Goal: Information Seeking & Learning: Learn about a topic

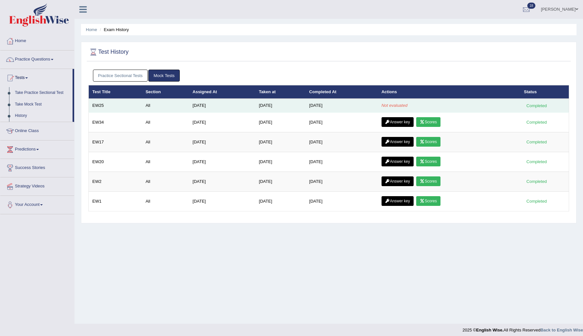
click at [101, 106] on td "EW25" at bounding box center [115, 106] width 53 height 14
click at [95, 108] on td "EW25" at bounding box center [115, 106] width 53 height 14
click at [96, 104] on td "EW25" at bounding box center [115, 106] width 53 height 14
click at [92, 106] on td "EW25" at bounding box center [115, 106] width 53 height 14
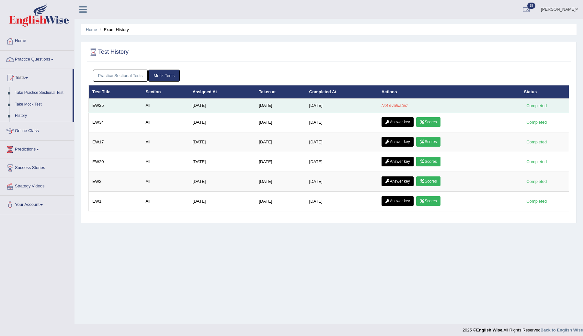
click at [105, 106] on td "EW25" at bounding box center [115, 106] width 53 height 14
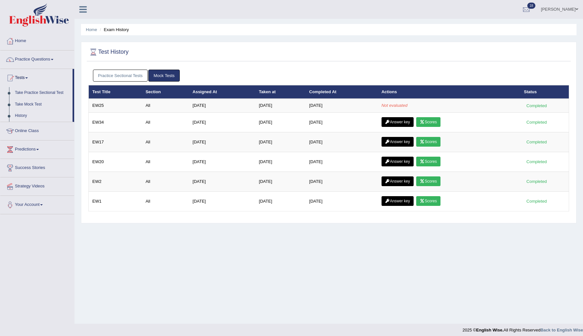
click at [203, 274] on div "Home Exam History Test History Practice Sectional Tests Mock Tests Test Title S…" at bounding box center [329, 162] width 509 height 324
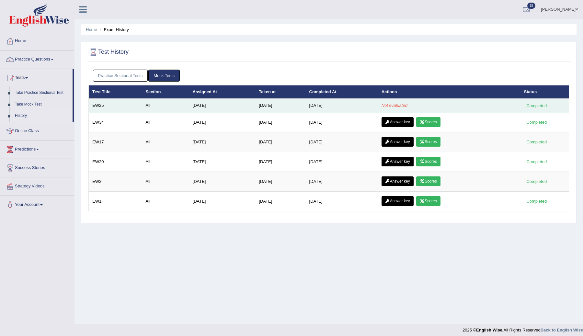
click at [100, 105] on td "EW25" at bounding box center [115, 106] width 53 height 14
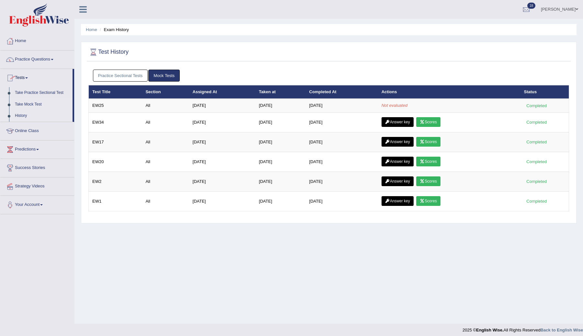
click at [18, 105] on link "Take Mock Test" at bounding box center [42, 105] width 61 height 12
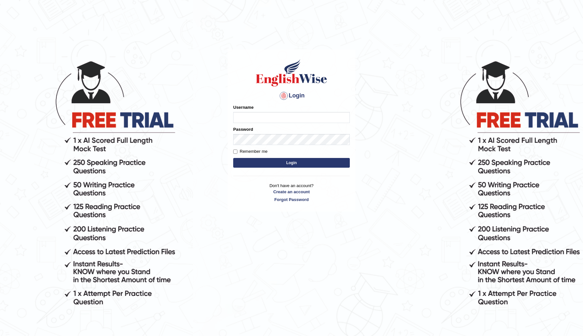
type input "ChimiZam"
click at [295, 164] on button "Login" at bounding box center [291, 163] width 117 height 10
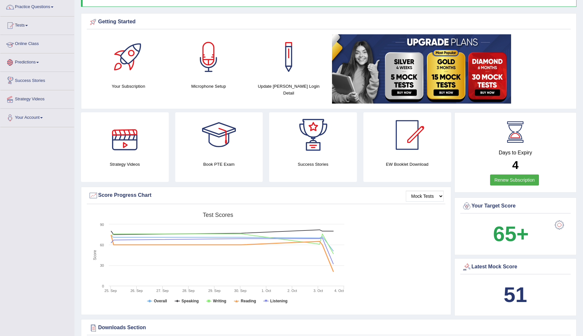
scroll to position [50, 0]
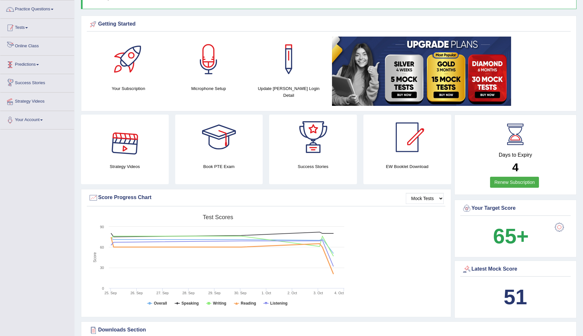
click at [27, 29] on link "Tests" at bounding box center [37, 27] width 74 height 16
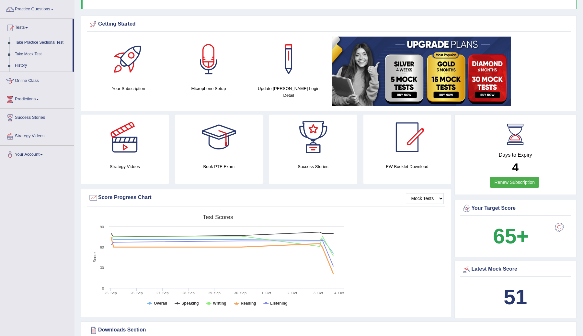
click at [20, 64] on link "History" at bounding box center [42, 66] width 61 height 12
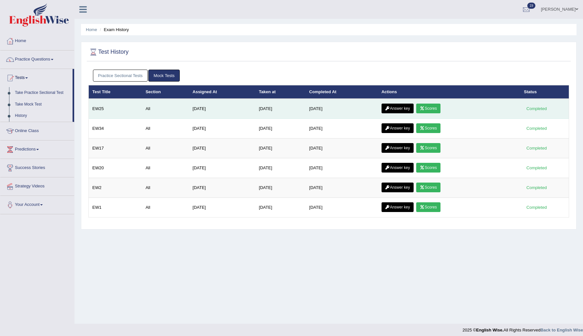
click at [429, 108] on link "Scores" at bounding box center [428, 109] width 24 height 10
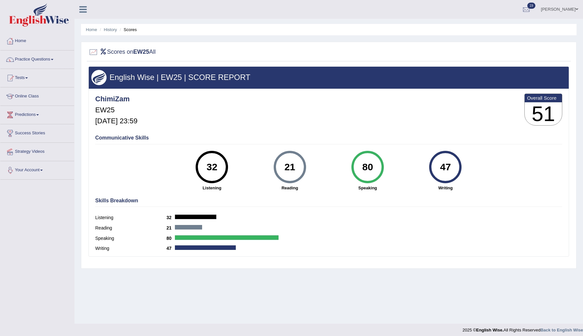
scroll to position [4, 0]
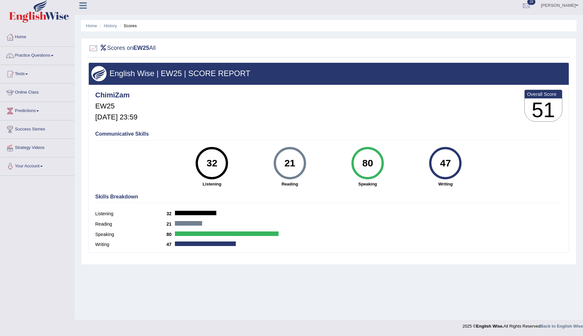
click at [123, 133] on h4 "Communicative Skills" at bounding box center [328, 134] width 467 height 6
click at [123, 202] on div "Skills Breakdown Listening 32 Reading 21 Speaking 80 Writing 47" at bounding box center [329, 222] width 470 height 62
click at [249, 230] on div "Speaking 80" at bounding box center [328, 235] width 467 height 10
click at [202, 208] on div "Skills Breakdown Listening 32 Reading 21 Speaking 80 Writing 47" at bounding box center [329, 222] width 470 height 62
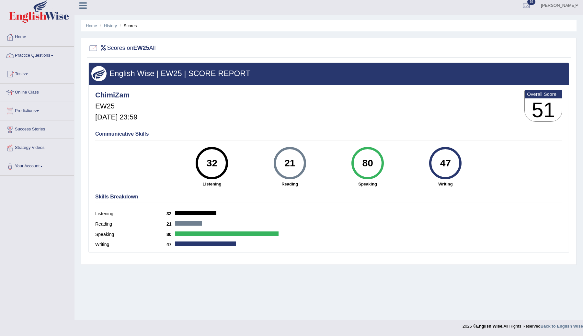
click at [195, 216] on div "Listening 32" at bounding box center [328, 215] width 467 height 10
click at [27, 71] on link "Tests" at bounding box center [37, 73] width 74 height 16
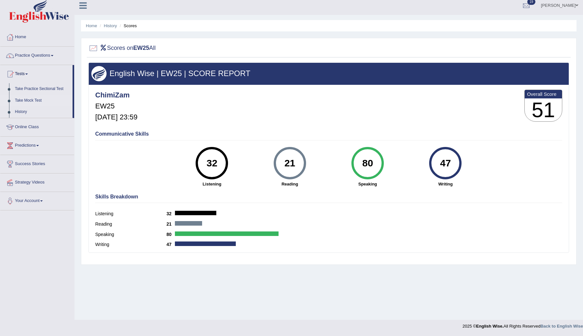
click at [30, 99] on link "Take Mock Test" at bounding box center [42, 101] width 61 height 12
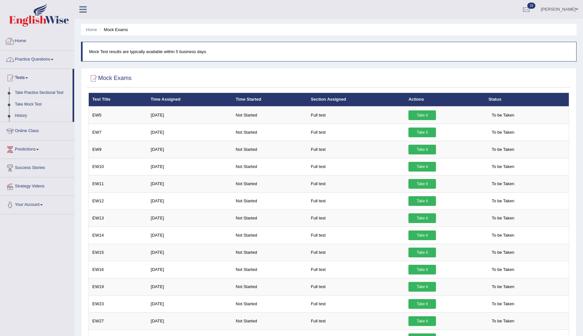
click at [38, 60] on link "Practice Questions" at bounding box center [37, 59] width 74 height 16
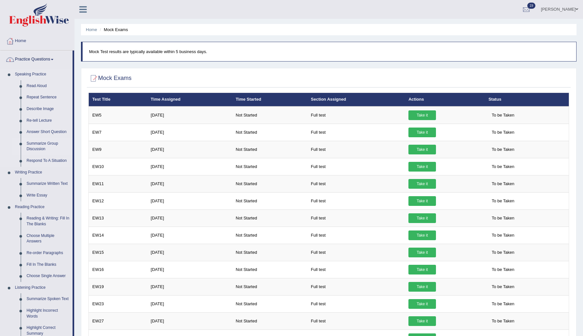
scroll to position [6, 0]
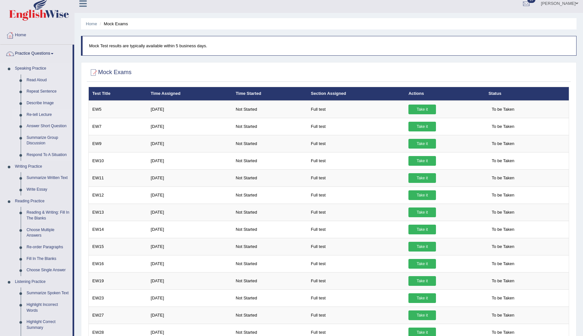
click at [42, 111] on link "Re-tell Lecture" at bounding box center [48, 115] width 49 height 12
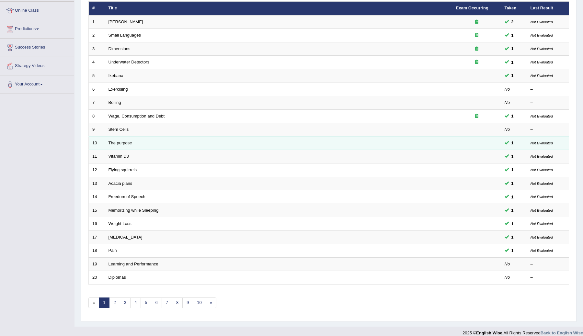
scroll to position [93, 0]
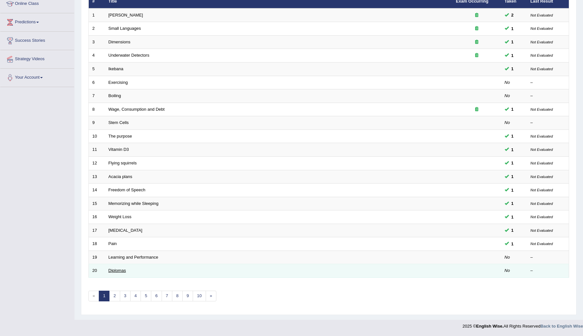
click at [113, 269] on link "Diplomas" at bounding box center [117, 270] width 17 height 5
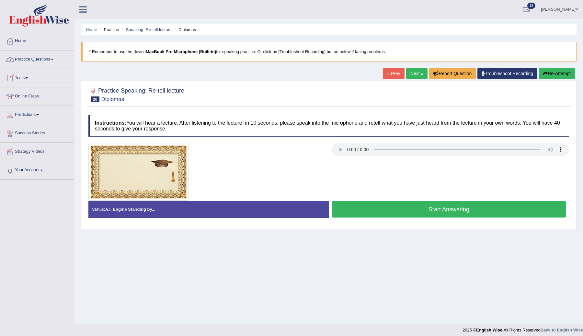
click at [28, 78] on link "Tests" at bounding box center [37, 77] width 74 height 16
click at [29, 117] on link "History" at bounding box center [42, 116] width 61 height 12
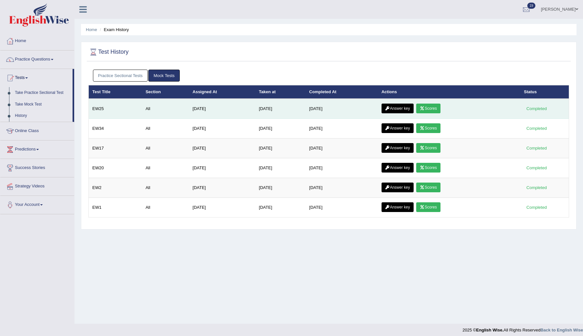
click at [402, 110] on link "Answer key" at bounding box center [398, 109] width 32 height 10
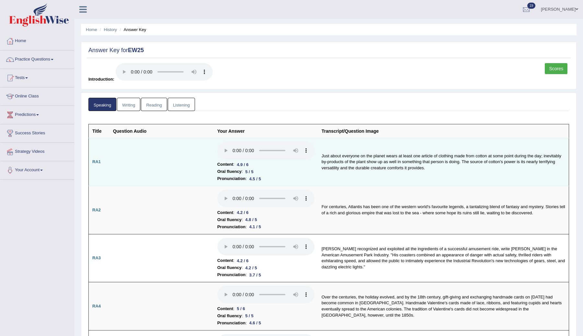
scroll to position [4, 0]
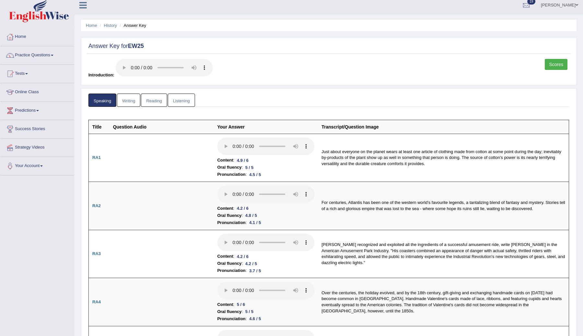
click at [129, 104] on link "Writing" at bounding box center [128, 100] width 23 height 13
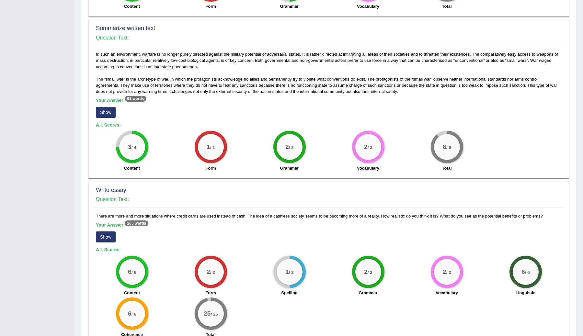
scroll to position [286, 0]
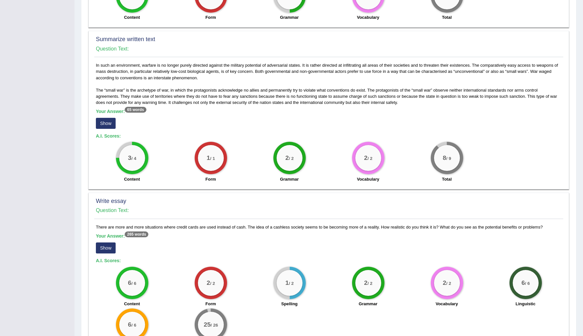
click at [107, 129] on button "Show" at bounding box center [106, 123] width 20 height 11
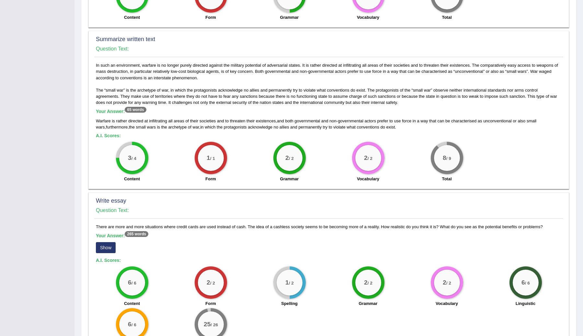
click at [399, 130] on div "Warfare is rather directed at infiltrating all areas of their societies and to …" at bounding box center [329, 124] width 466 height 12
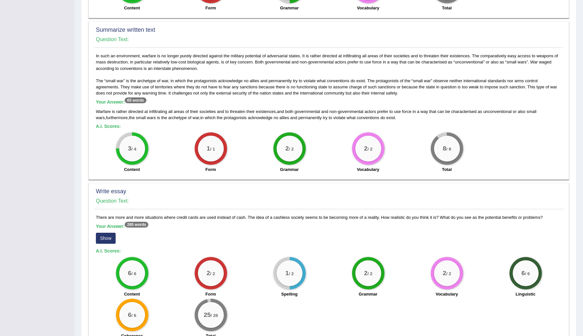
scroll to position [342, 0]
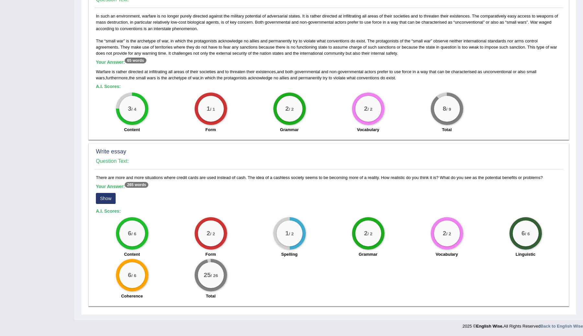
click at [111, 200] on button "Show" at bounding box center [106, 198] width 20 height 11
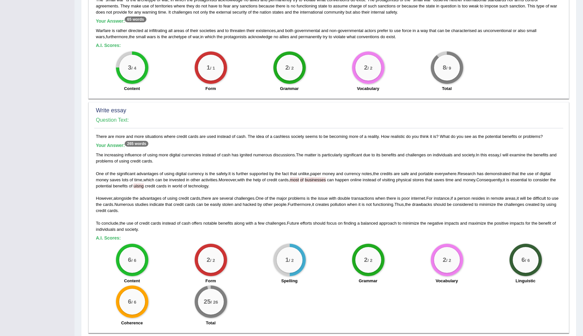
scroll to position [410, 0]
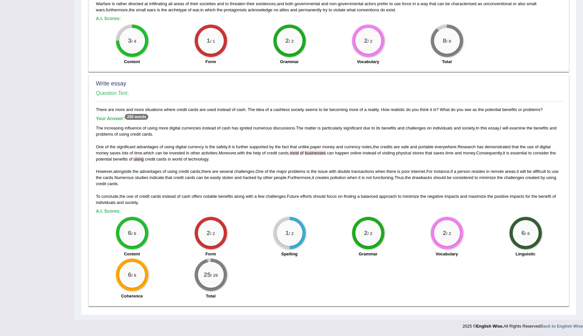
click at [144, 160] on span "uisng" at bounding box center [138, 159] width 10 height 5
click at [206, 181] on div "The increasing influence of using more digital currencies instead of cash has i…" at bounding box center [329, 165] width 466 height 80
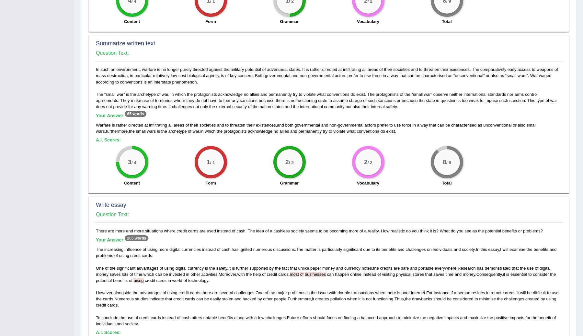
scroll to position [289, 0]
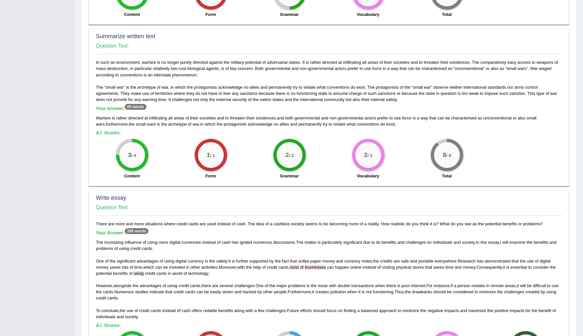
drag, startPoint x: 97, startPoint y: 230, endPoint x: 558, endPoint y: 231, distance: 461.4
click at [558, 231] on div "There are more and more situations where credit cards are used instead of cash.…" at bounding box center [328, 319] width 469 height 196
copy div "There are more and more situations where credit cards are used instead of cash.…"
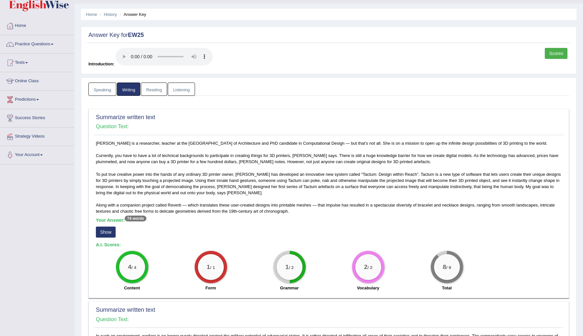
scroll to position [20, 0]
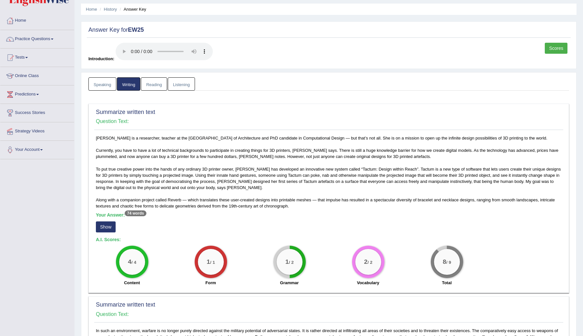
click at [268, 185] on div "Madeline Gannon is a researcher, teacher at the Carnegie Mellon University Scho…" at bounding box center [328, 212] width 469 height 155
click at [152, 87] on link "Reading" at bounding box center [154, 83] width 26 height 13
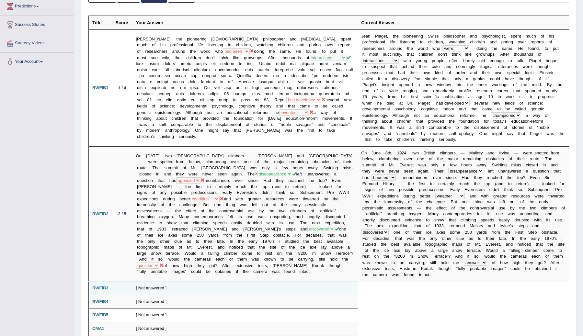
scroll to position [0, 0]
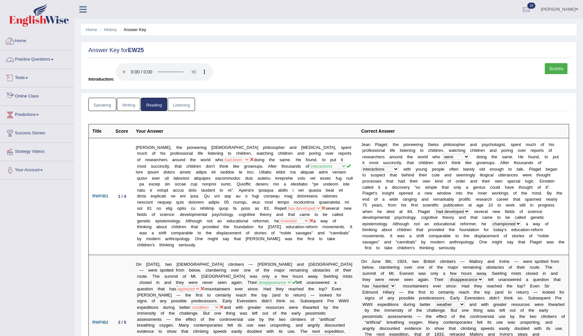
click at [42, 60] on link "Practice Questions" at bounding box center [37, 59] width 74 height 16
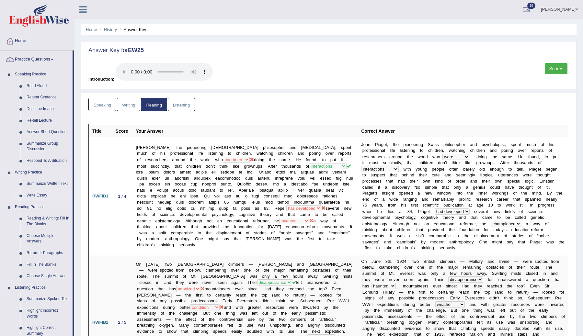
scroll to position [3, 0]
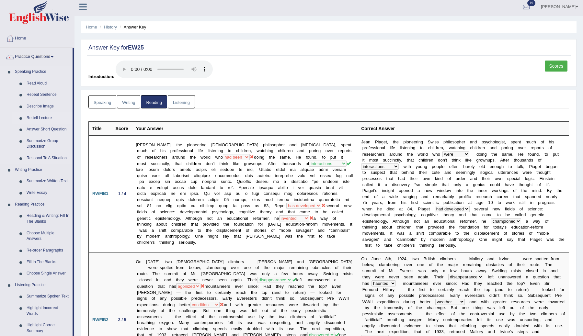
click at [43, 121] on link "Re-tell Lecture" at bounding box center [48, 118] width 49 height 12
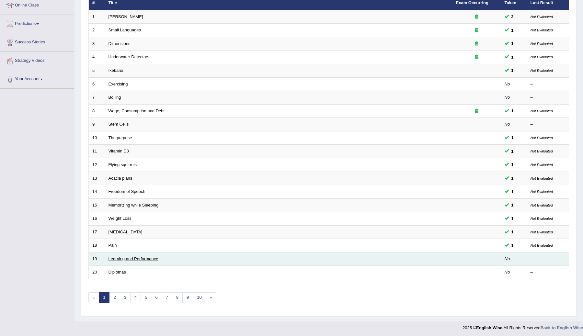
scroll to position [93, 0]
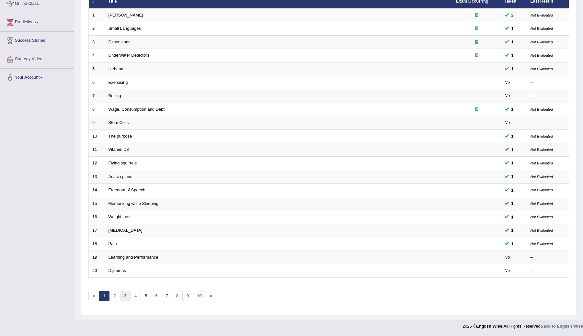
click at [126, 296] on link "3" at bounding box center [125, 296] width 11 height 11
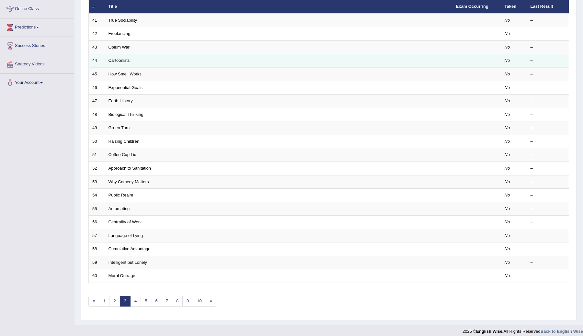
scroll to position [93, 0]
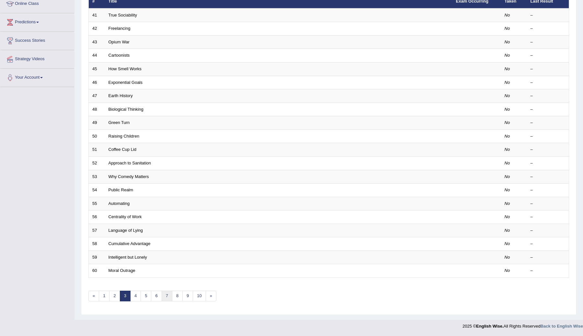
click at [167, 297] on link "7" at bounding box center [167, 296] width 11 height 11
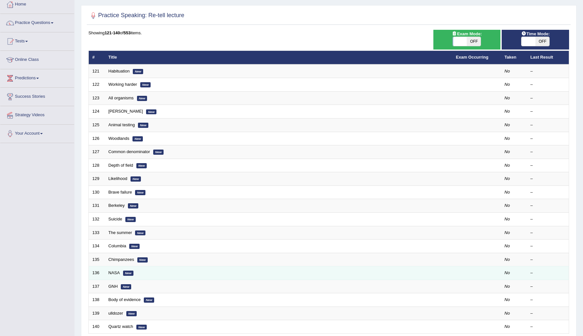
scroll to position [93, 0]
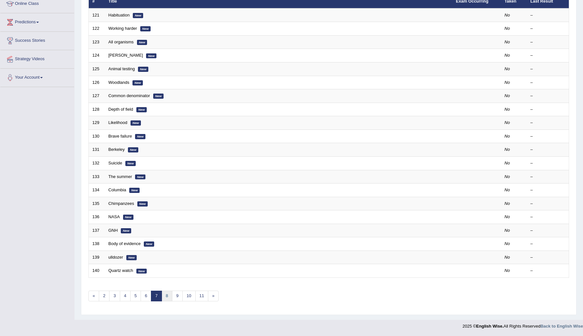
click at [166, 297] on link "8" at bounding box center [167, 296] width 11 height 11
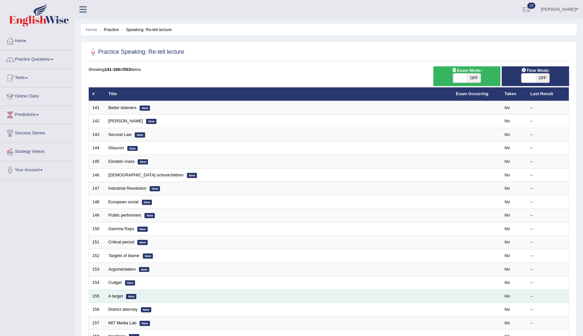
scroll to position [93, 0]
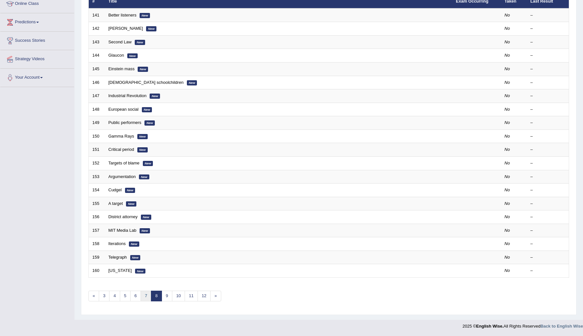
click at [144, 295] on link "7" at bounding box center [146, 296] width 11 height 11
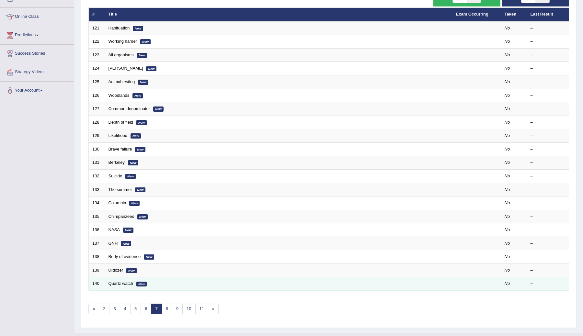
scroll to position [83, 0]
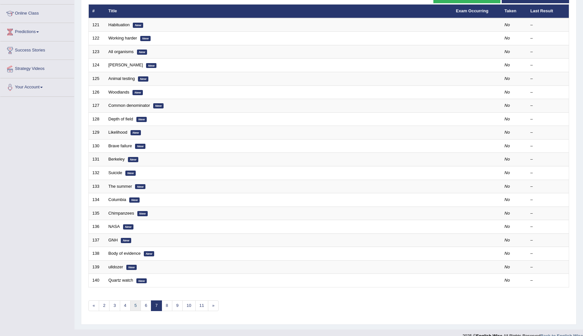
click at [137, 307] on link "5" at bounding box center [135, 306] width 11 height 11
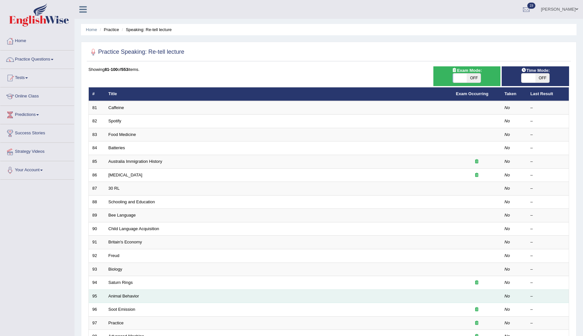
scroll to position [93, 0]
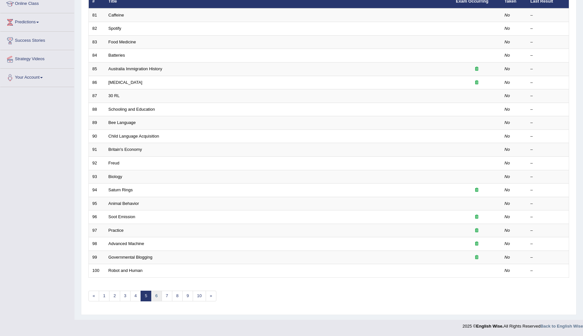
click at [156, 294] on link "6" at bounding box center [156, 296] width 11 height 11
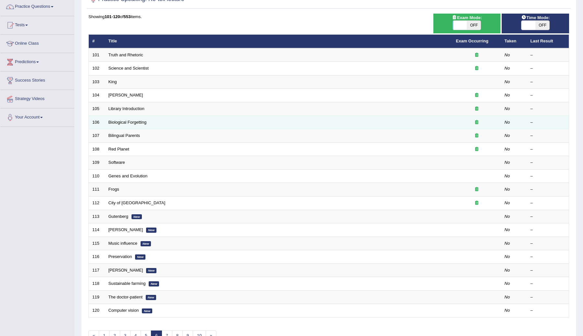
scroll to position [93, 0]
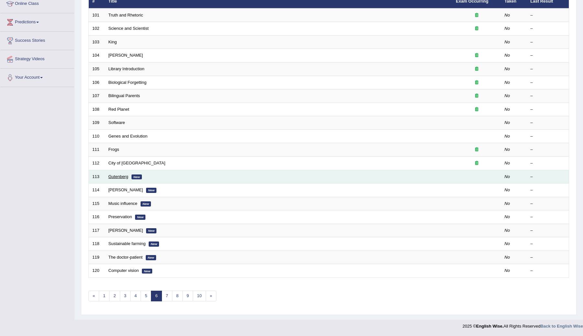
click at [122, 177] on link "Gutenberg" at bounding box center [119, 176] width 20 height 5
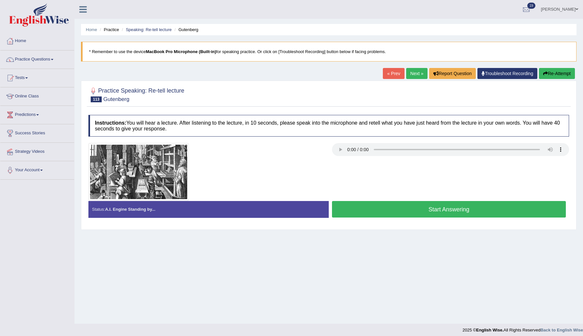
click at [434, 261] on div "Home Practice Speaking: Re-tell lecture Gutenberg * Remember to use the device …" at bounding box center [329, 162] width 509 height 324
click at [378, 208] on button "Start Answering" at bounding box center [449, 209] width 234 height 17
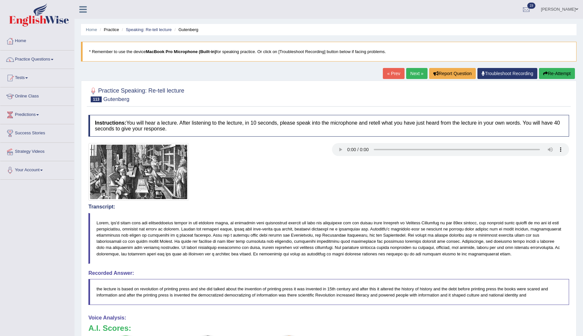
click at [408, 77] on link "Next »" at bounding box center [416, 73] width 21 height 11
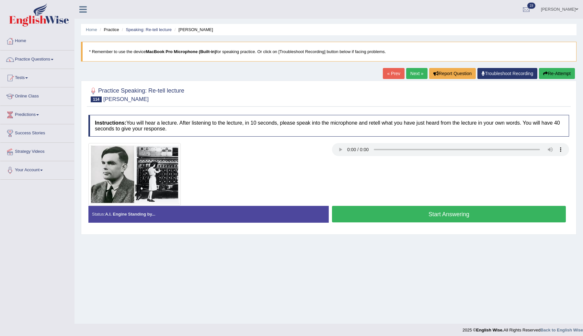
click at [357, 213] on button "Start Answering" at bounding box center [449, 214] width 234 height 17
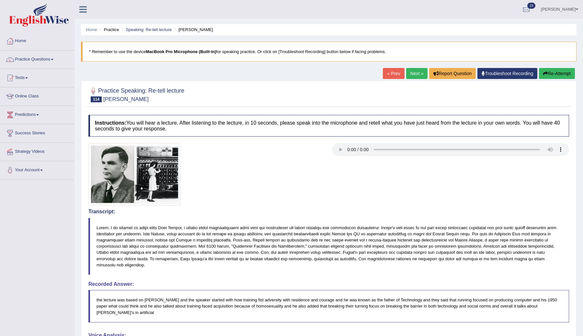
click at [414, 75] on link "Next »" at bounding box center [416, 73] width 21 height 11
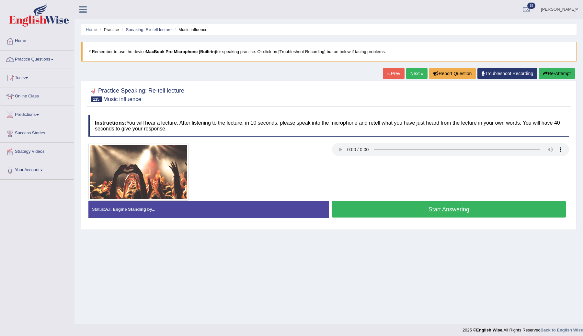
click at [341, 211] on button "Start Answering" at bounding box center [449, 209] width 234 height 17
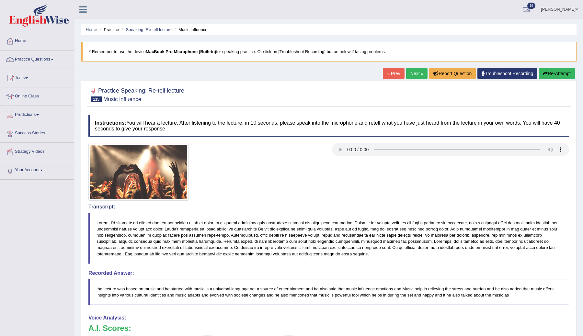
click at [413, 74] on link "Next »" at bounding box center [416, 73] width 21 height 11
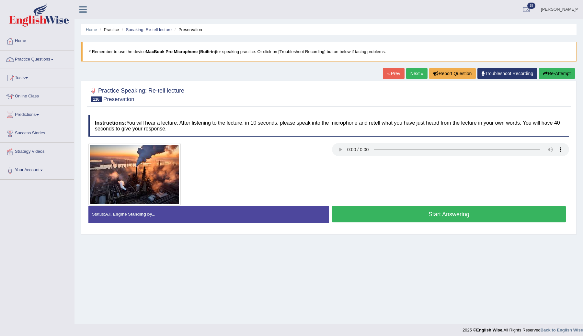
click at [366, 212] on button "Start Answering" at bounding box center [449, 214] width 234 height 17
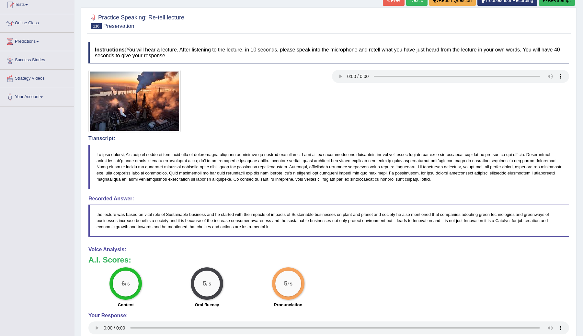
scroll to position [74, 0]
click at [411, 3] on link "Next »" at bounding box center [416, -1] width 21 height 11
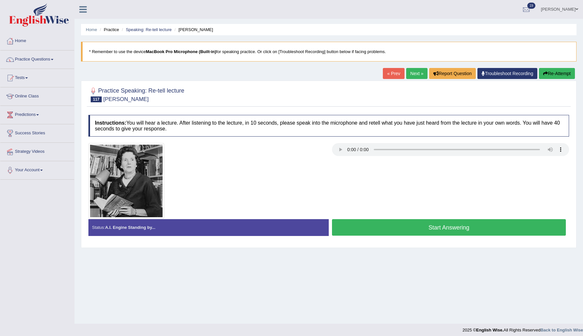
click at [354, 220] on button "Start Answering" at bounding box center [449, 227] width 234 height 17
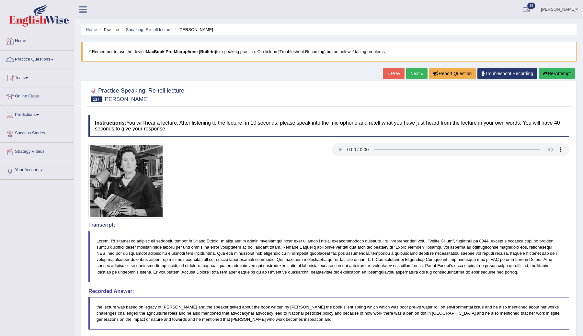
click at [24, 57] on link "Practice Questions" at bounding box center [37, 59] width 74 height 16
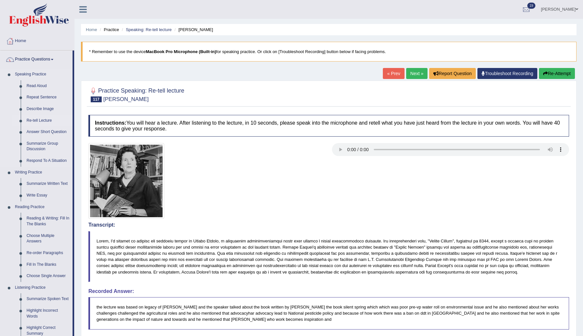
click at [40, 119] on link "Re-tell Lecture" at bounding box center [48, 121] width 49 height 12
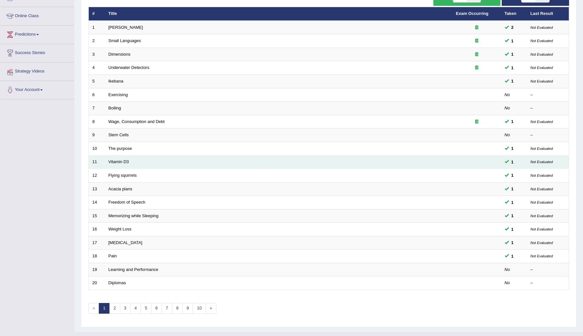
scroll to position [93, 0]
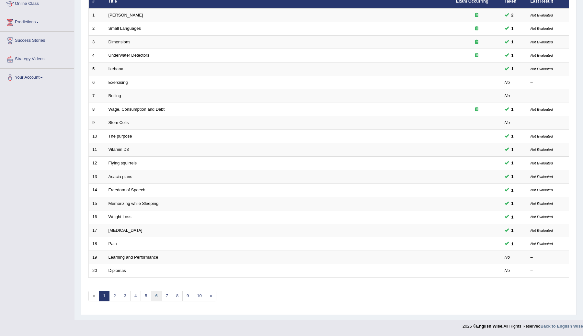
click at [157, 297] on link "6" at bounding box center [156, 296] width 11 height 11
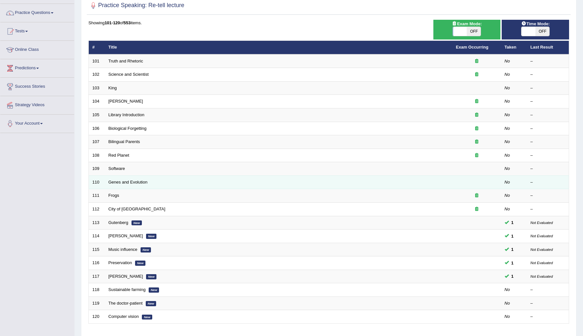
scroll to position [93, 0]
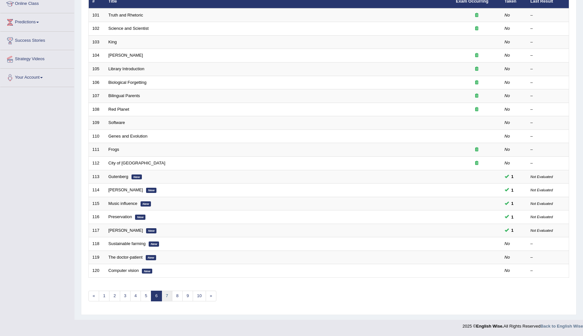
click at [167, 296] on link "7" at bounding box center [167, 296] width 11 height 11
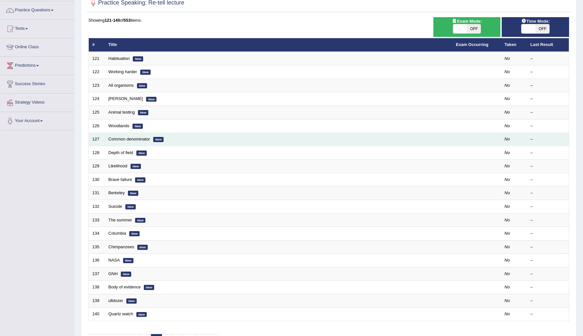
scroll to position [93, 0]
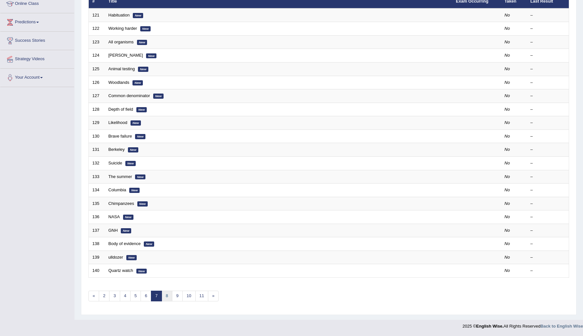
click at [167, 295] on link "8" at bounding box center [167, 296] width 11 height 11
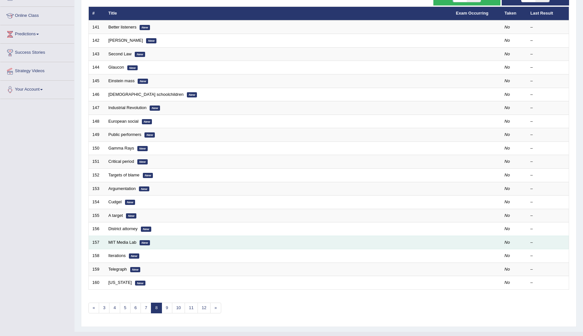
scroll to position [93, 0]
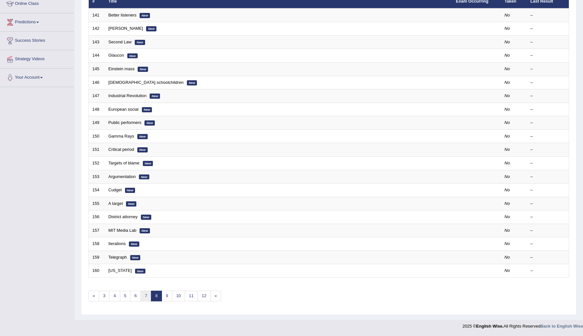
click at [145, 298] on link "7" at bounding box center [146, 296] width 11 height 11
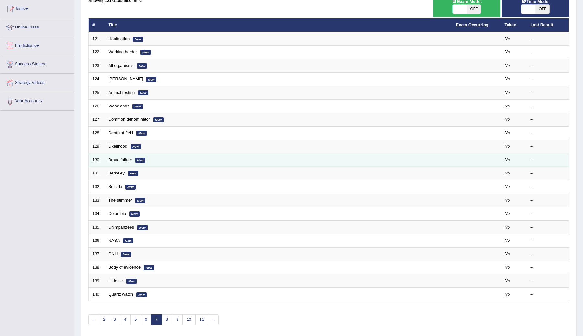
scroll to position [69, 0]
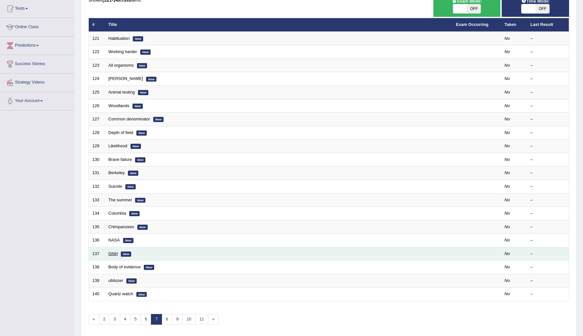
click at [112, 254] on link "GNH" at bounding box center [113, 253] width 9 height 5
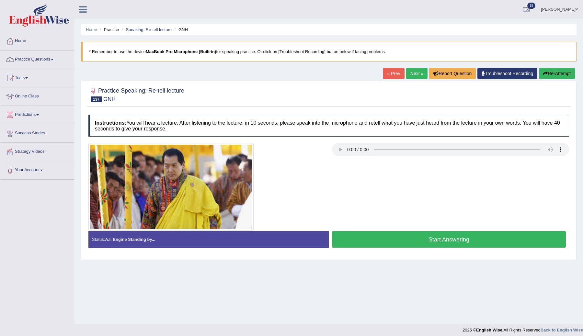
click at [384, 241] on button "Start Answering" at bounding box center [449, 239] width 234 height 17
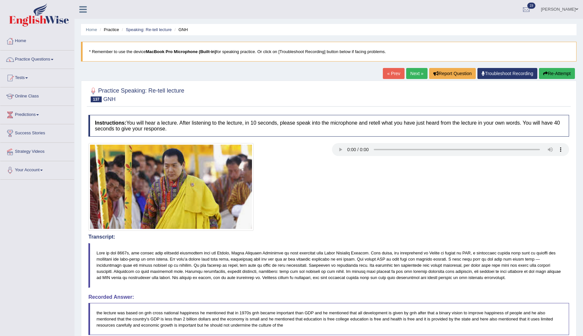
click at [414, 77] on link "Next »" at bounding box center [416, 73] width 21 height 11
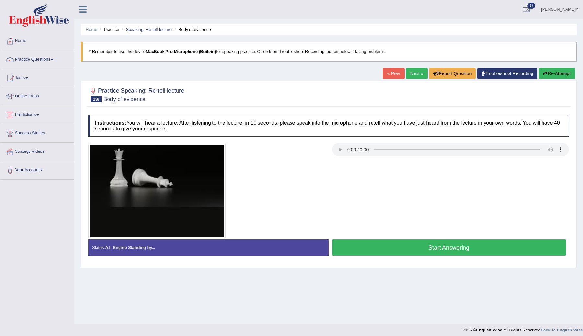
scroll to position [4, 0]
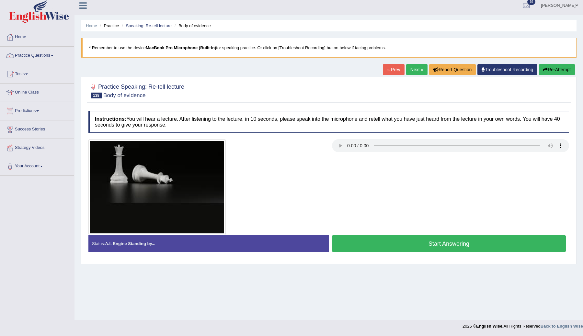
click at [340, 153] on div at bounding box center [450, 146] width 237 height 15
click at [346, 241] on button "Start Answering" at bounding box center [449, 244] width 234 height 17
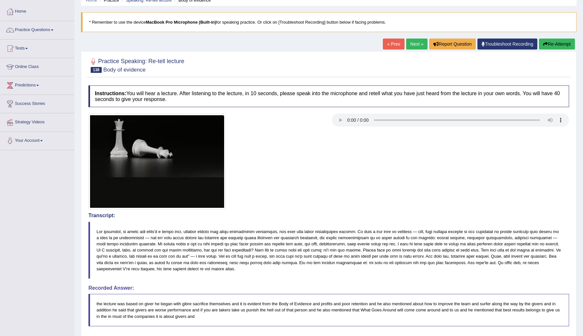
scroll to position [11, 0]
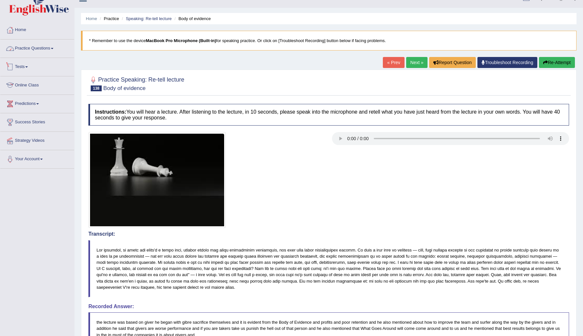
click at [48, 51] on link "Practice Questions" at bounding box center [37, 48] width 74 height 16
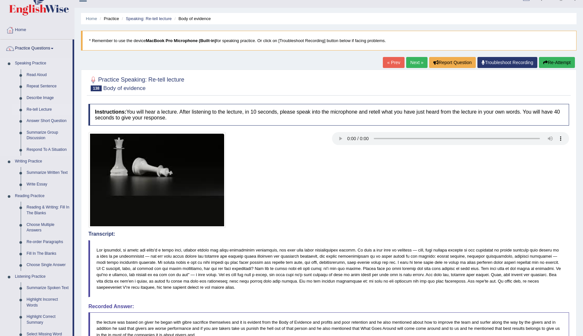
click at [37, 109] on link "Re-tell Lecture" at bounding box center [48, 110] width 49 height 12
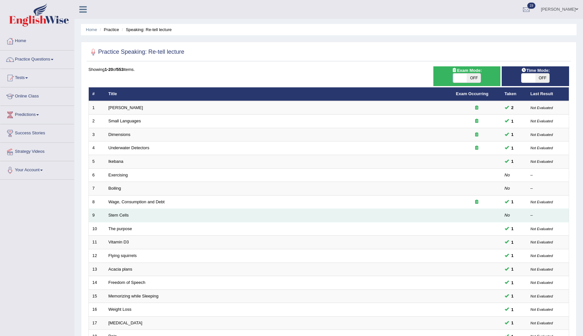
scroll to position [93, 0]
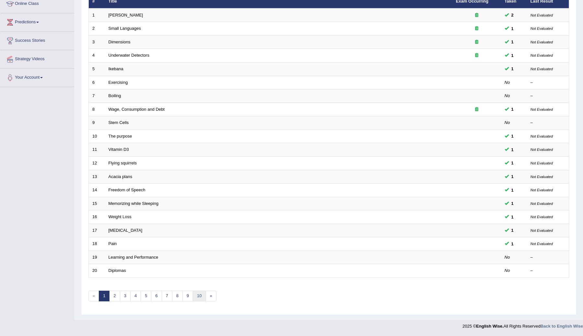
click at [197, 296] on link "10" at bounding box center [199, 296] width 13 height 11
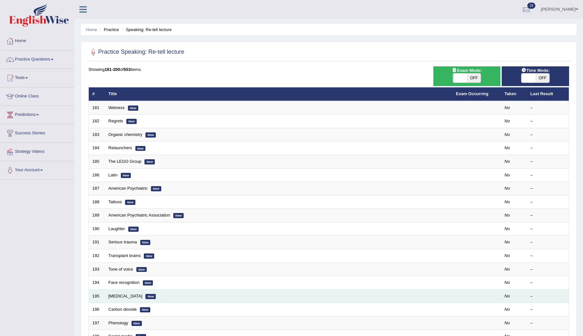
scroll to position [93, 0]
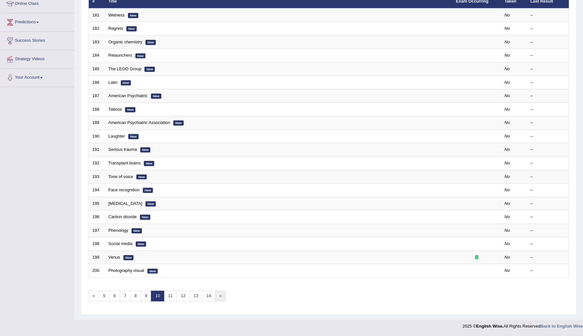
click at [220, 297] on link "»" at bounding box center [220, 296] width 11 height 11
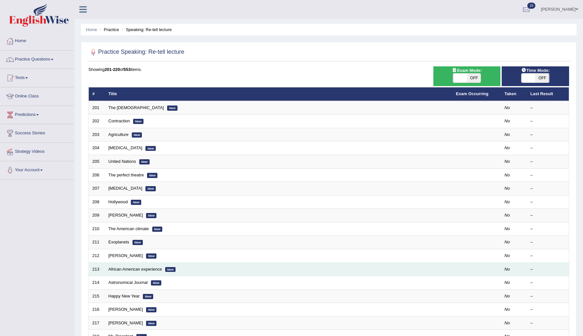
scroll to position [93, 0]
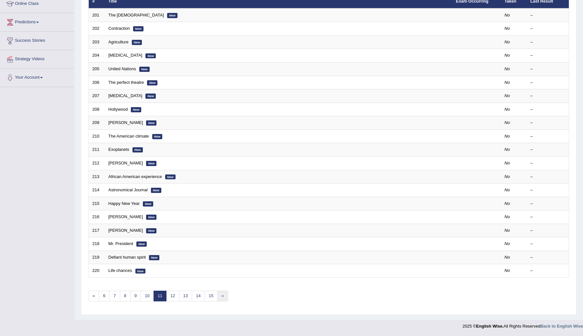
click at [222, 296] on link "»" at bounding box center [222, 296] width 11 height 11
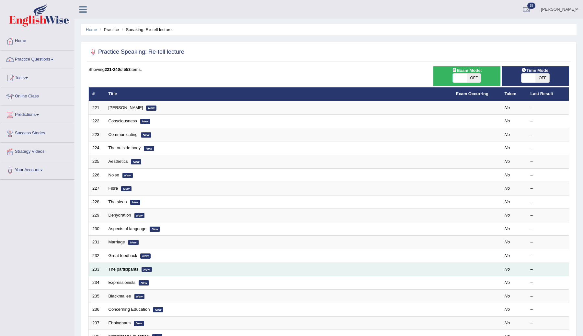
scroll to position [93, 0]
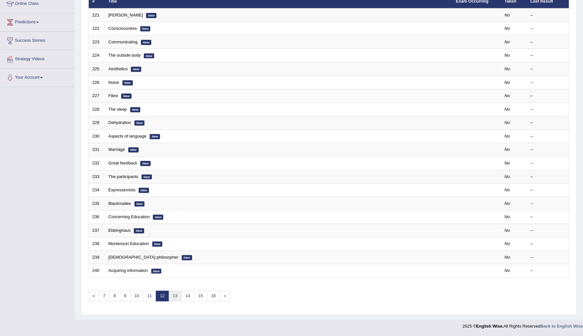
click at [173, 297] on link "13" at bounding box center [174, 296] width 13 height 11
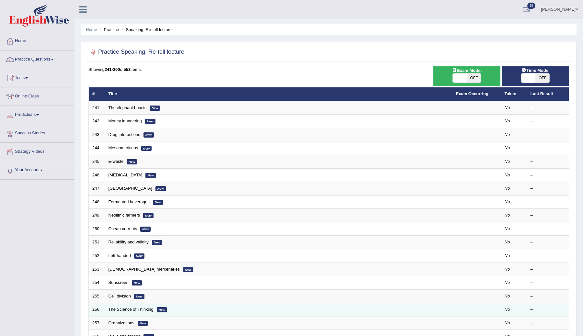
scroll to position [93, 0]
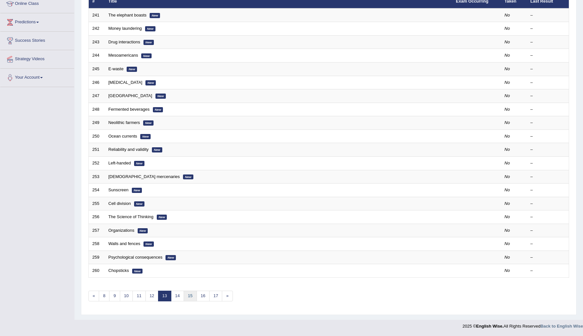
click at [187, 296] on link "15" at bounding box center [190, 296] width 13 height 11
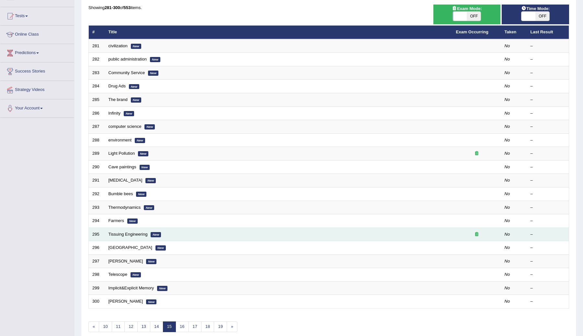
scroll to position [93, 0]
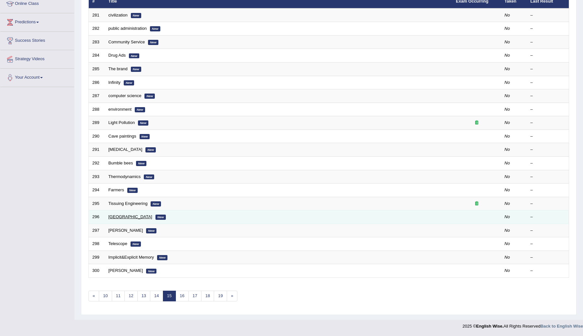
click at [125, 217] on link "[GEOGRAPHIC_DATA]" at bounding box center [131, 217] width 44 height 5
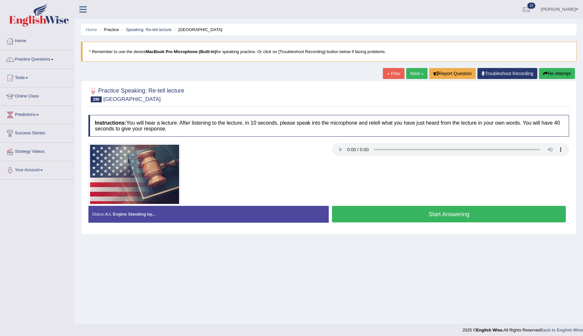
click at [414, 71] on link "Next »" at bounding box center [416, 73] width 21 height 11
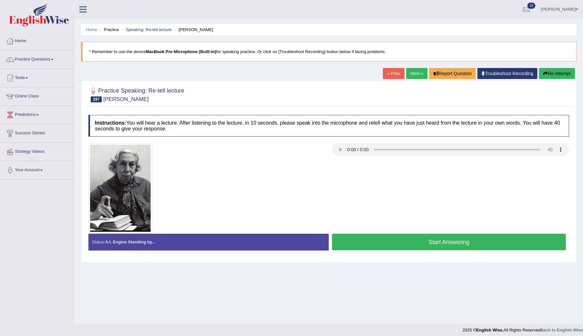
click at [411, 73] on link "Next »" at bounding box center [416, 73] width 21 height 11
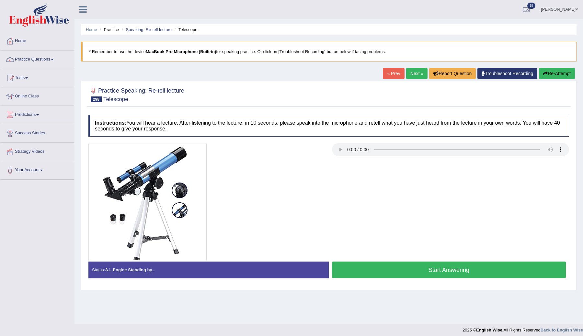
click at [412, 73] on link "Next »" at bounding box center [416, 73] width 21 height 11
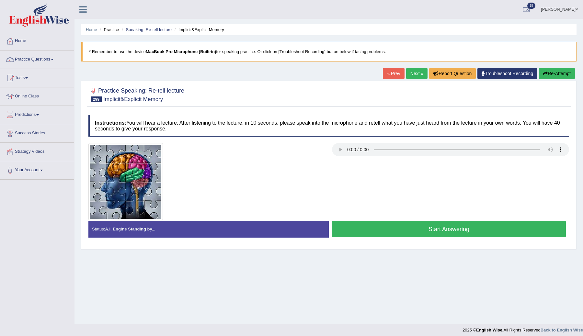
click at [361, 231] on button "Start Answering" at bounding box center [449, 229] width 234 height 17
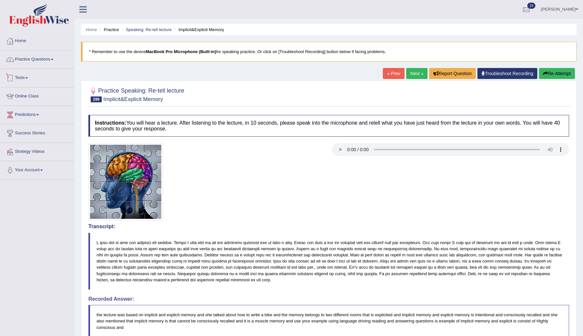
click at [31, 55] on link "Practice Questions" at bounding box center [37, 59] width 74 height 16
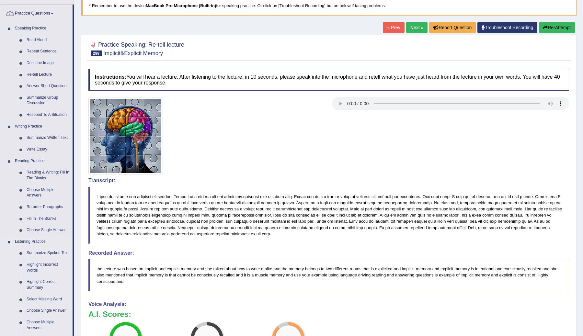
scroll to position [44, 0]
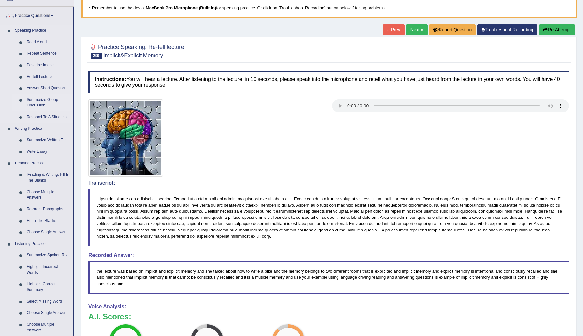
click at [39, 103] on link "Summarize Group Discussion" at bounding box center [48, 102] width 49 height 17
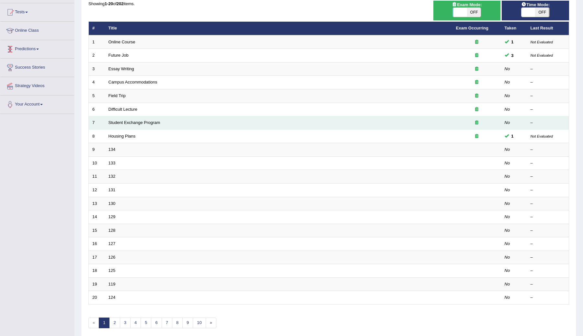
scroll to position [93, 0]
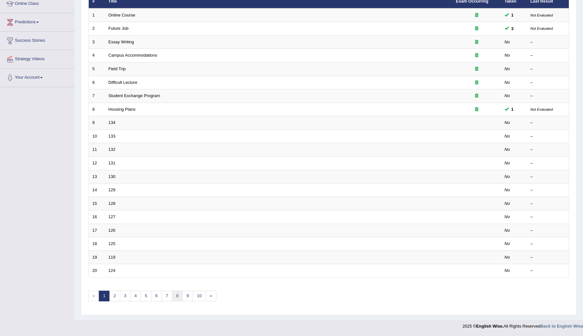
click at [178, 295] on link "8" at bounding box center [177, 296] width 11 height 11
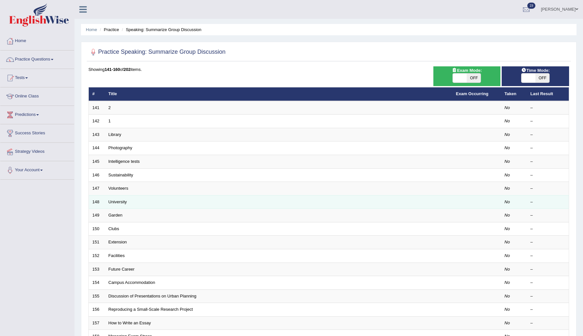
scroll to position [93, 0]
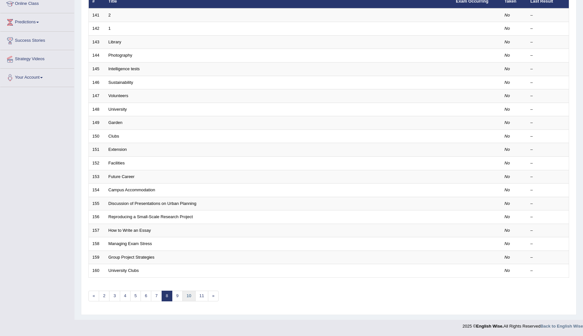
click at [186, 298] on link "10" at bounding box center [188, 296] width 13 height 11
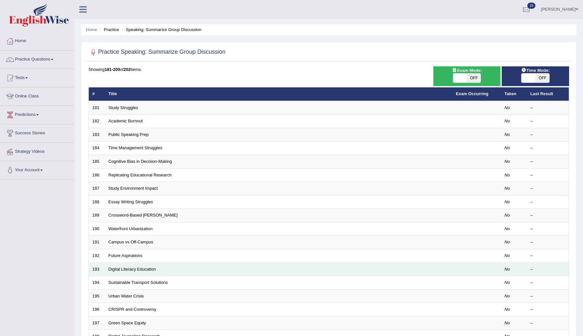
scroll to position [93, 0]
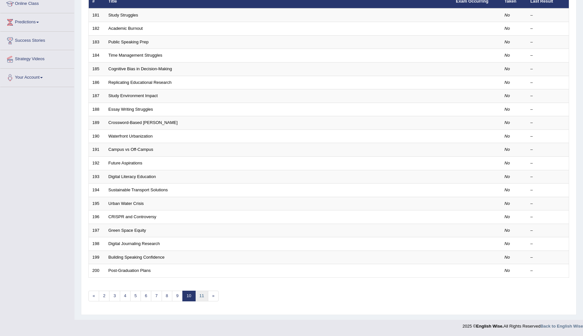
click at [202, 300] on link "11" at bounding box center [201, 296] width 13 height 11
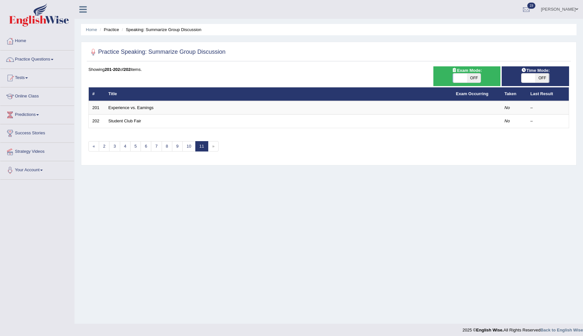
scroll to position [4, 0]
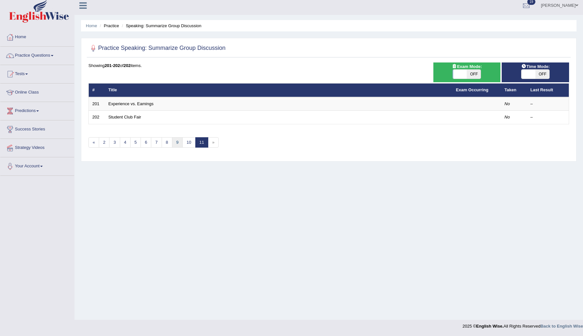
click at [175, 143] on link "9" at bounding box center [177, 142] width 11 height 11
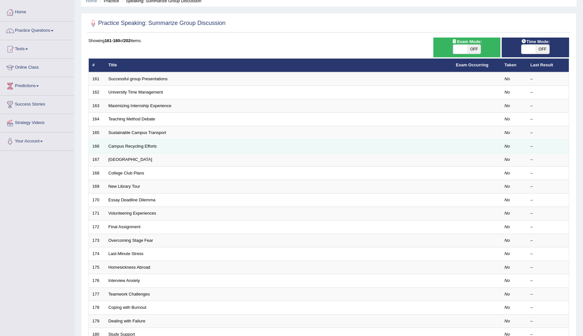
scroll to position [59, 0]
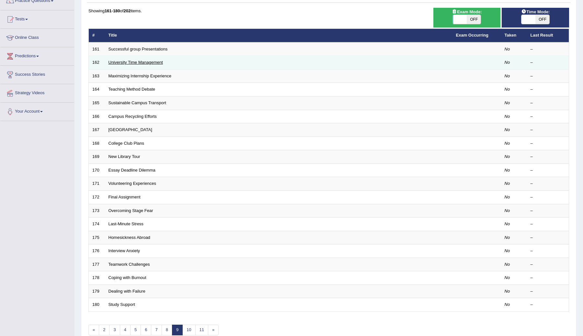
click at [139, 62] on link "University Time Management" at bounding box center [136, 62] width 54 height 5
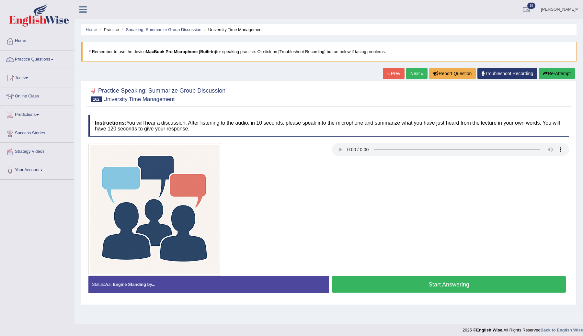
click at [341, 288] on button "Start Answering" at bounding box center [449, 284] width 234 height 17
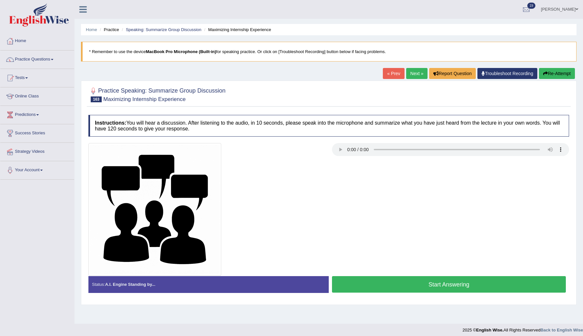
scroll to position [4, 0]
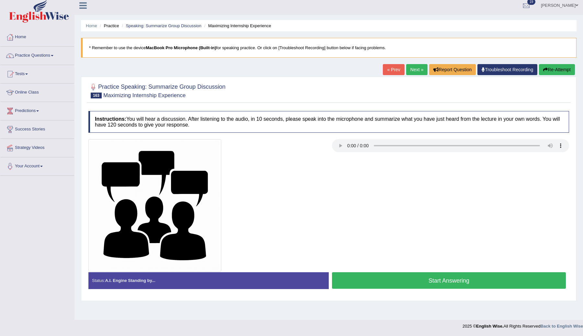
drag, startPoint x: 295, startPoint y: 258, endPoint x: 296, endPoint y: 193, distance: 65.1
click at [295, 193] on div at bounding box center [207, 205] width 244 height 133
click at [375, 283] on button "Start Answering" at bounding box center [449, 281] width 234 height 17
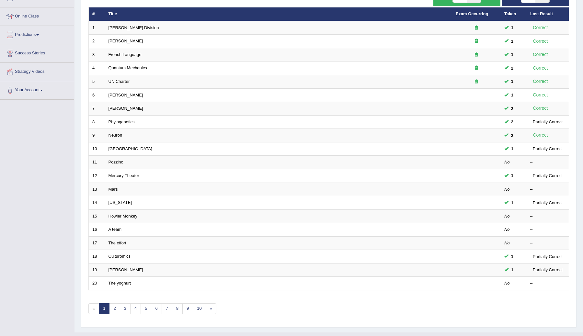
scroll to position [93, 0]
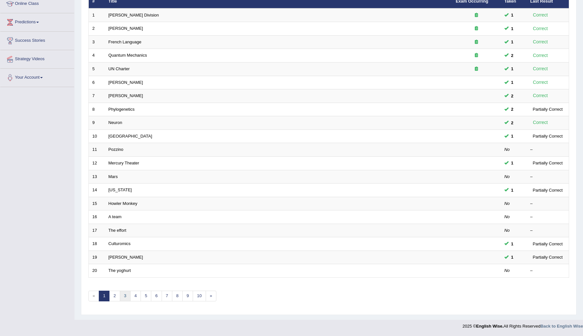
click at [125, 299] on link "3" at bounding box center [125, 296] width 11 height 11
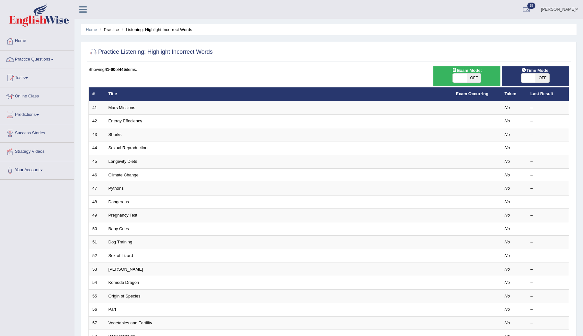
click at [543, 81] on span "OFF" at bounding box center [543, 78] width 14 height 9
checkbox input "true"
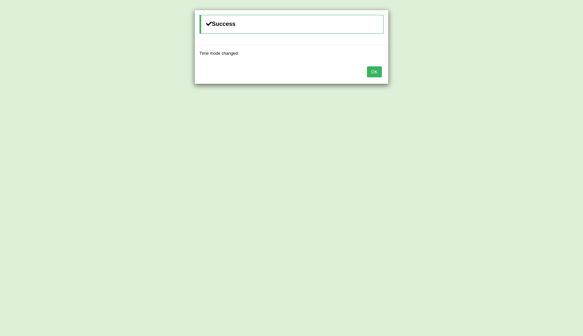
click at [372, 73] on button "OK" at bounding box center [374, 71] width 15 height 11
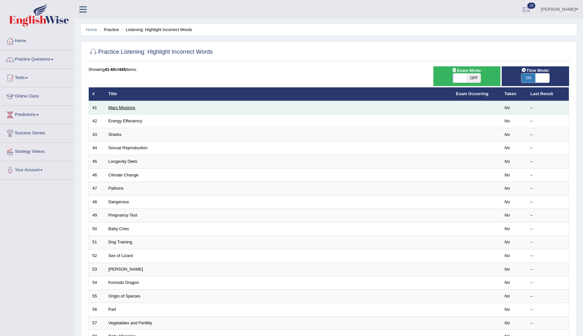
click at [121, 107] on link "Mars Missions" at bounding box center [122, 107] width 27 height 5
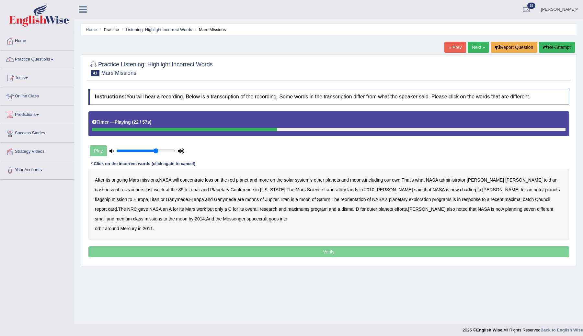
click at [460, 191] on b "charting" at bounding box center [468, 189] width 16 height 5
click at [505, 201] on b "maximal" at bounding box center [513, 199] width 17 height 5
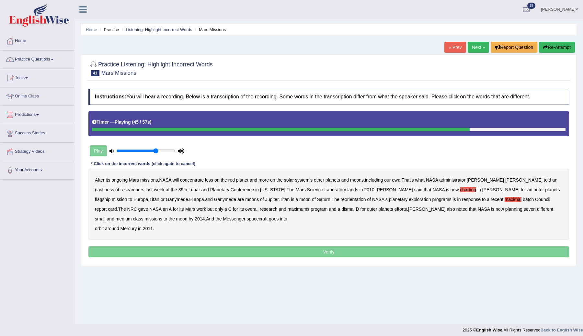
click at [288, 210] on b "maximums" at bounding box center [299, 209] width 22 height 5
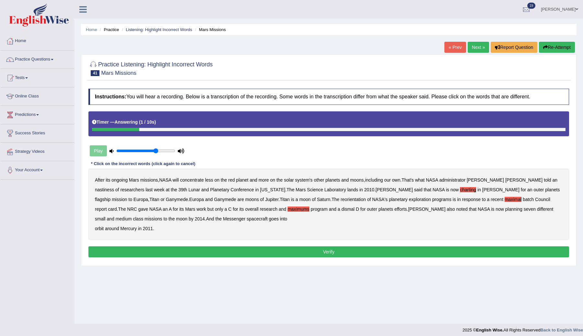
click at [337, 251] on button "Verify" at bounding box center [328, 252] width 481 height 11
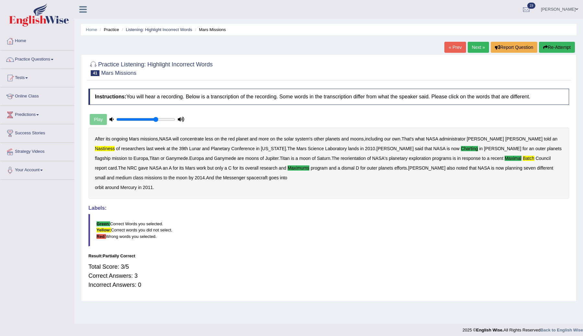
click at [473, 49] on link "Next »" at bounding box center [478, 47] width 21 height 11
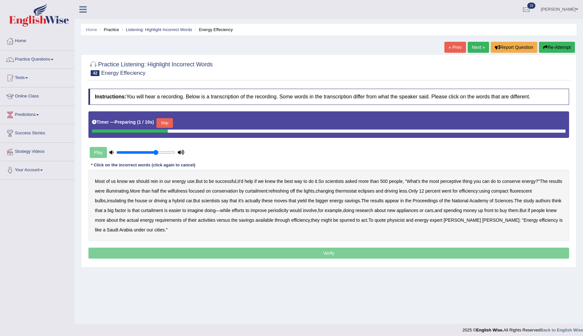
click at [163, 124] on button "Skip" at bounding box center [165, 123] width 16 height 10
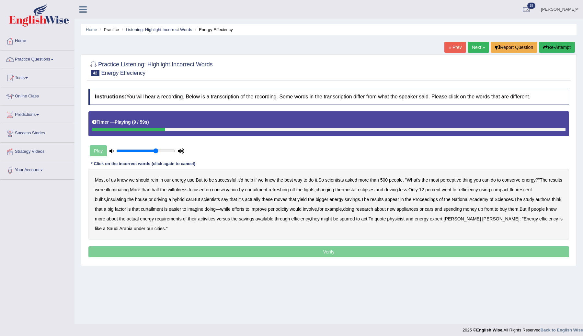
click at [462, 180] on b "perceptive" at bounding box center [451, 180] width 21 height 5
click at [105, 190] on b "were" at bounding box center [100, 189] width 10 height 5
click at [193, 193] on div "Most of us know we should rein in our energy use . But to be successful , it'd …" at bounding box center [328, 204] width 481 height 71
click at [188, 189] on b "wilfulness" at bounding box center [178, 189] width 20 height 5
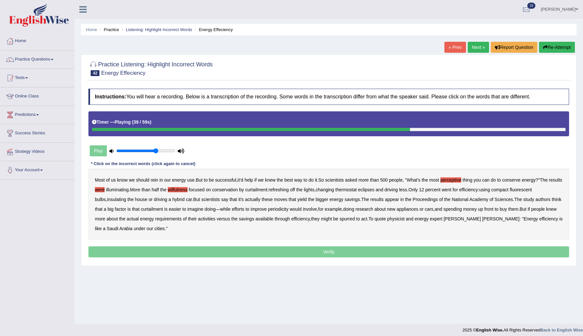
click at [288, 210] on b "periodicity" at bounding box center [278, 209] width 20 height 5
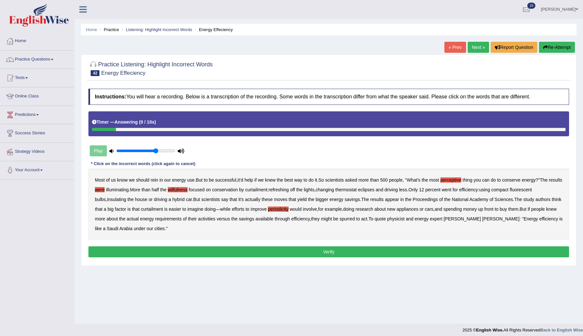
click at [337, 250] on button "Verify" at bounding box center [328, 252] width 481 height 11
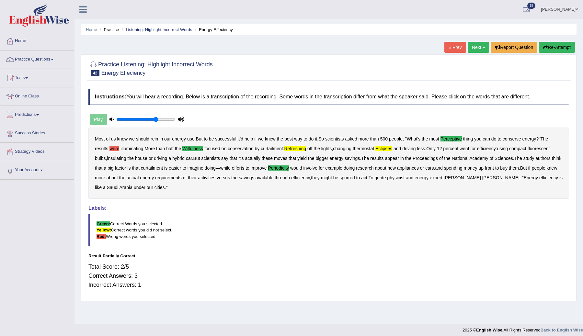
click at [474, 47] on link "Next »" at bounding box center [478, 47] width 21 height 11
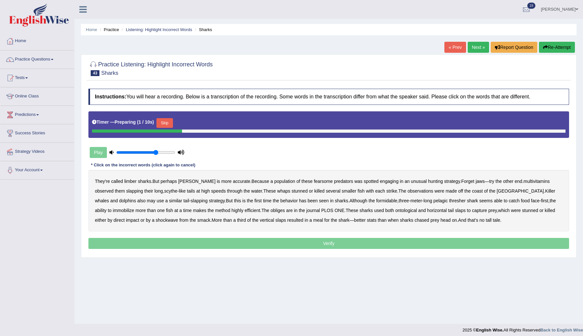
click at [169, 125] on button "Skip" at bounding box center [165, 123] width 16 height 10
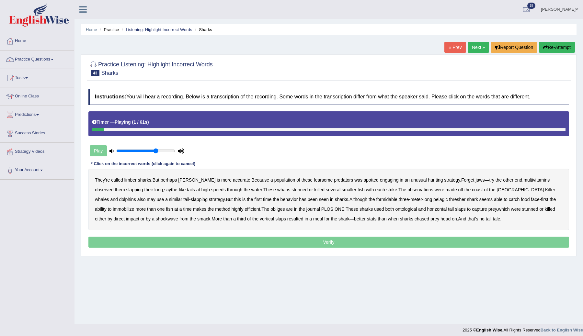
click at [132, 180] on b "limber" at bounding box center [130, 180] width 12 height 5
click at [526, 179] on b "multivitamins" at bounding box center [537, 180] width 26 height 5
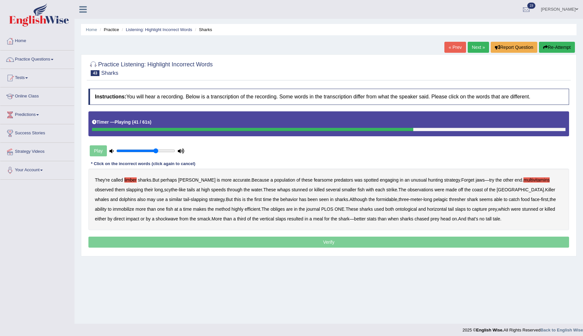
click at [271, 209] on b "obliges" at bounding box center [278, 209] width 14 height 5
click at [397, 210] on b "ontological" at bounding box center [407, 209] width 22 height 5
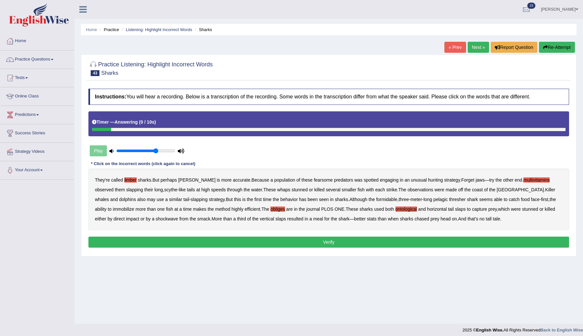
click at [357, 242] on button "Verify" at bounding box center [328, 242] width 481 height 11
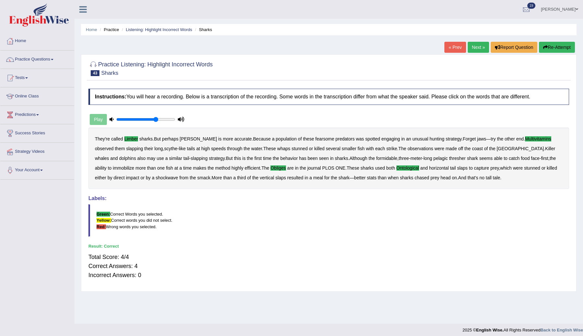
click at [473, 44] on link "Next »" at bounding box center [478, 47] width 21 height 11
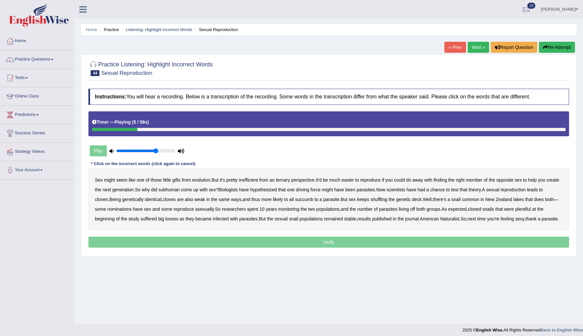
click at [290, 180] on b "ternary" at bounding box center [283, 180] width 14 height 5
click at [180, 191] on b "subhuman" at bounding box center [168, 189] width 21 height 5
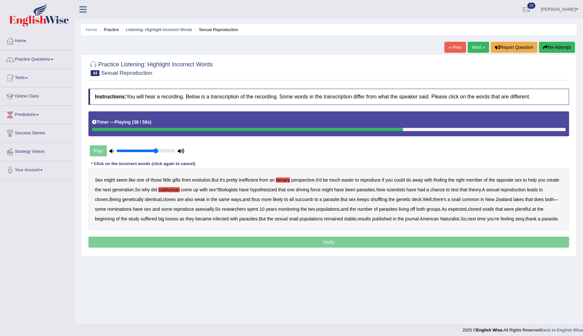
click at [132, 209] on b "nominations" at bounding box center [119, 209] width 25 height 5
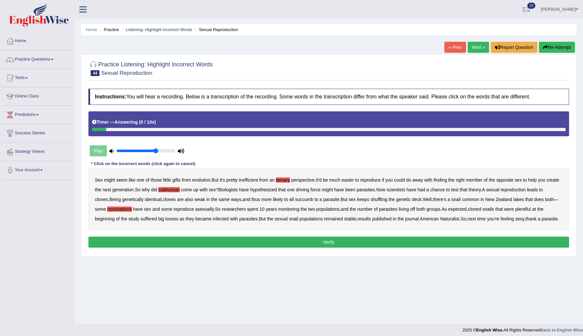
click at [198, 248] on button "Verify" at bounding box center [328, 242] width 481 height 11
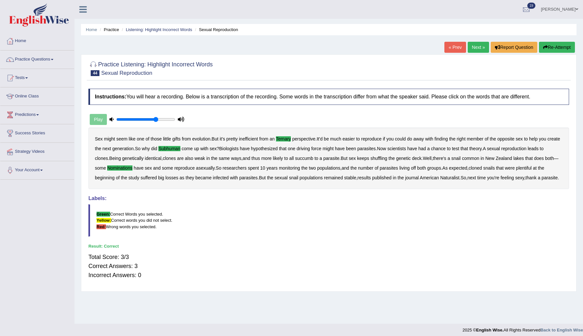
click at [477, 43] on link "Next »" at bounding box center [478, 47] width 21 height 11
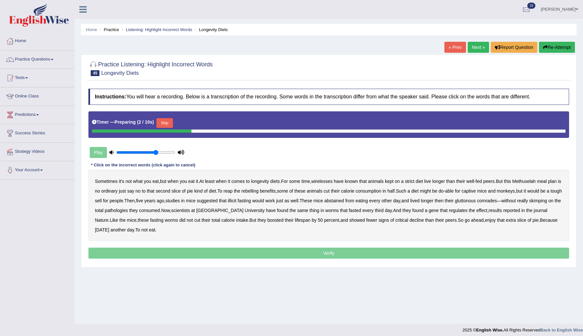
click at [166, 122] on button "Skip" at bounding box center [165, 123] width 16 height 10
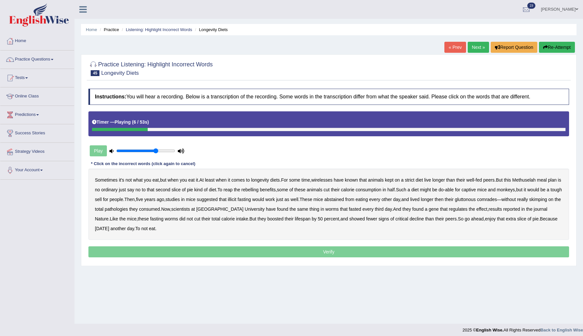
click at [332, 181] on b "wirelesses" at bounding box center [321, 180] width 21 height 5
click at [259, 191] on b "rebelling" at bounding box center [249, 189] width 17 height 5
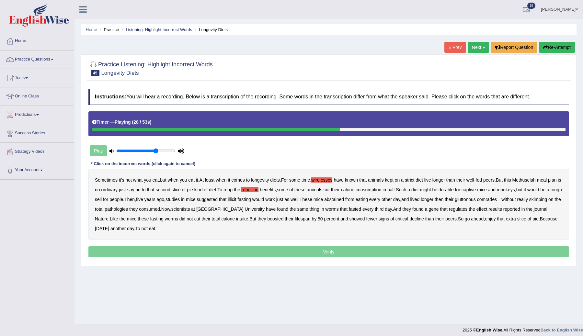
click at [236, 198] on b "illicit" at bounding box center [232, 199] width 8 height 5
click at [128, 209] on b "pathologies" at bounding box center [116, 209] width 23 height 5
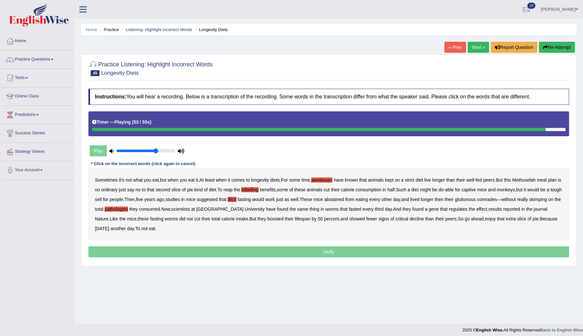
click at [409, 219] on b "critical" at bounding box center [402, 218] width 13 height 5
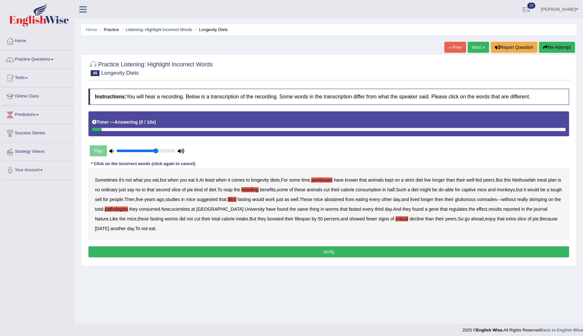
click at [304, 255] on button "Verify" at bounding box center [328, 252] width 481 height 11
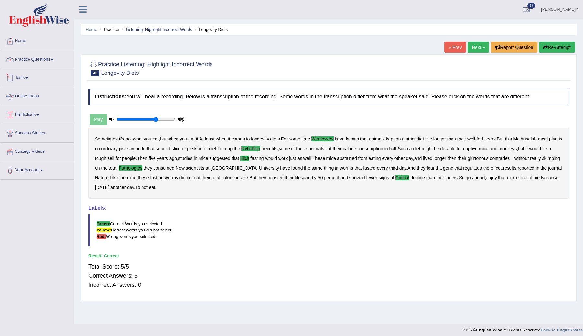
click at [40, 60] on link "Practice Questions" at bounding box center [37, 59] width 74 height 16
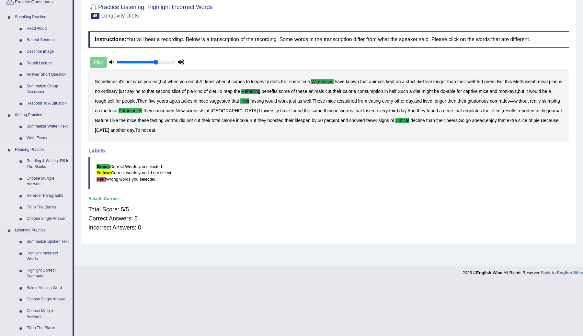
scroll to position [72, 0]
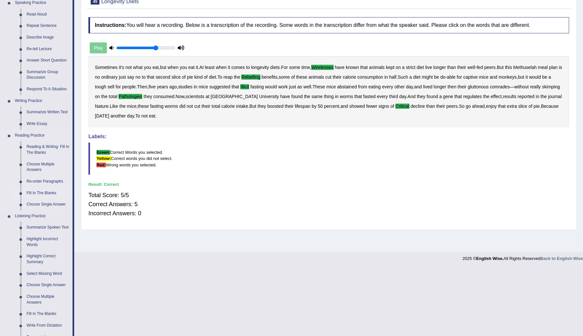
click at [41, 193] on link "Fill In The Blanks" at bounding box center [48, 194] width 49 height 12
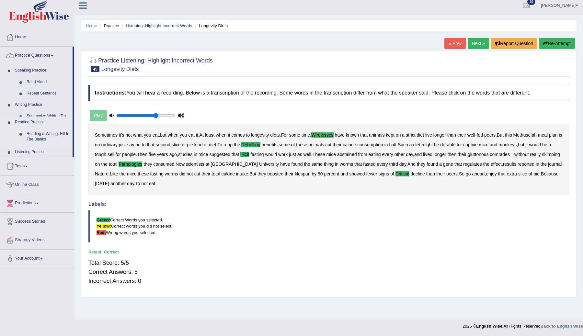
scroll to position [4, 0]
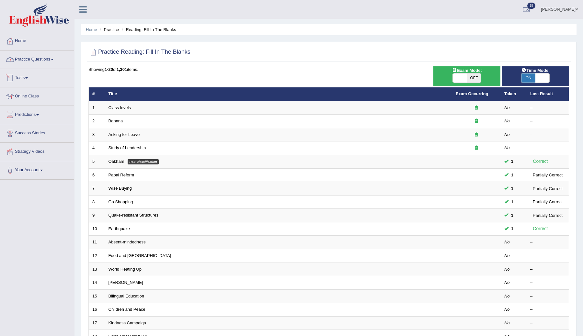
click at [42, 59] on link "Practice Questions" at bounding box center [37, 59] width 74 height 16
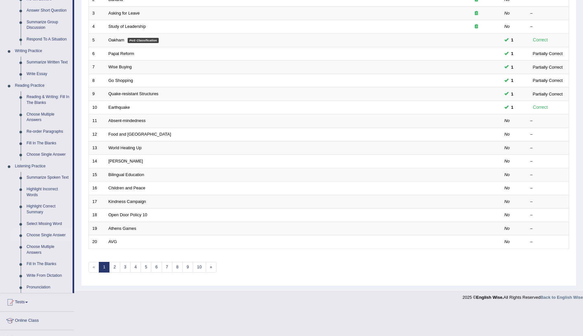
scroll to position [125, 0]
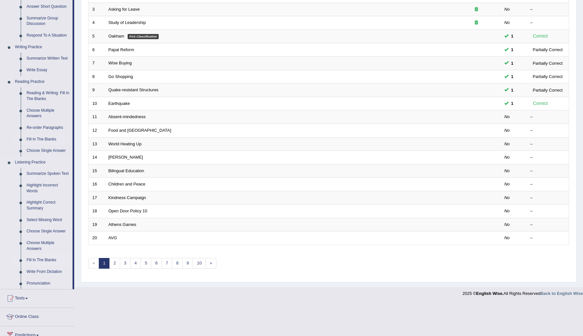
click at [37, 261] on link "Fill In The Blanks" at bounding box center [48, 261] width 49 height 12
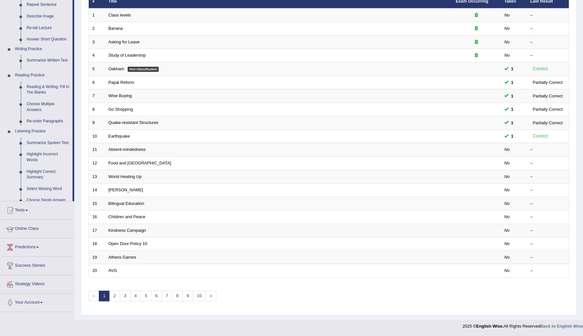
scroll to position [93, 0]
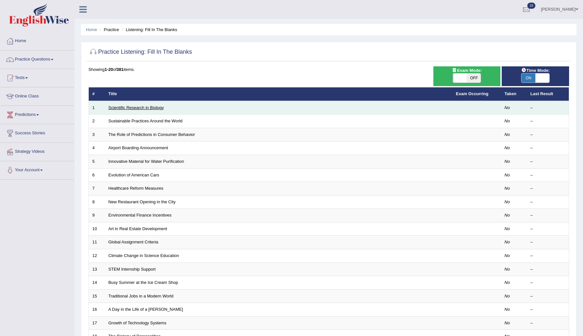
click at [142, 106] on link "Scientific Research in Biology" at bounding box center [136, 107] width 55 height 5
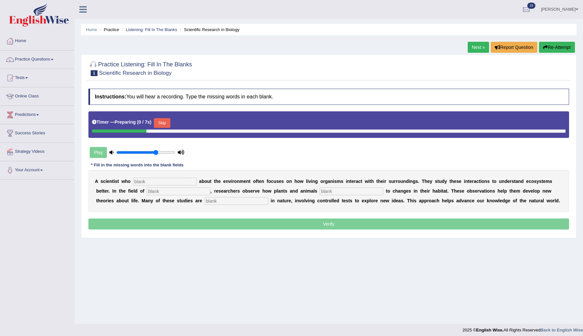
click at [148, 183] on input "text" at bounding box center [165, 182] width 64 height 8
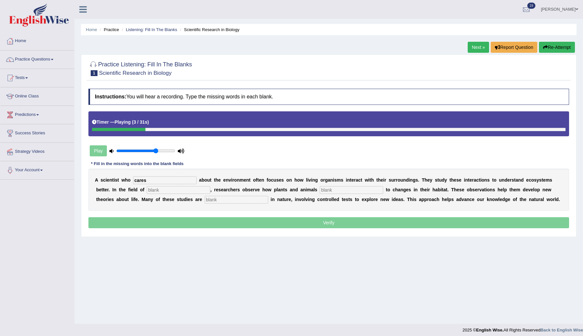
type input "cares"
click at [157, 190] on input "text" at bounding box center [179, 190] width 64 height 8
type input "v=bioot"
click at [320, 187] on input "text" at bounding box center [352, 190] width 64 height 8
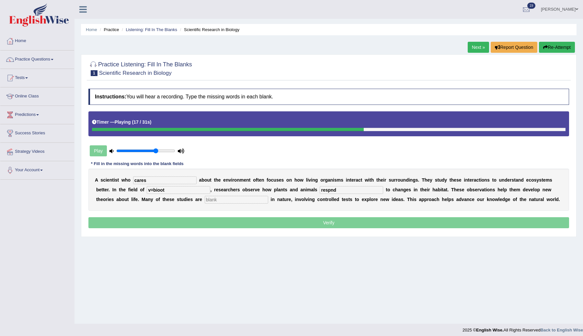
type input "respnd"
click at [205, 197] on input "text" at bounding box center [237, 200] width 64 height 8
type input "experiemental"
click at [153, 189] on input "v=bioot" at bounding box center [179, 190] width 64 height 8
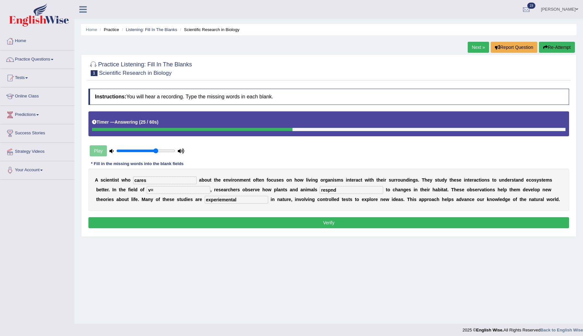
type input "v"
type input "biology"
click at [160, 180] on input "cares" at bounding box center [165, 181] width 64 height 8
click at [325, 188] on input "respnd" at bounding box center [352, 190] width 64 height 8
type input "respond"
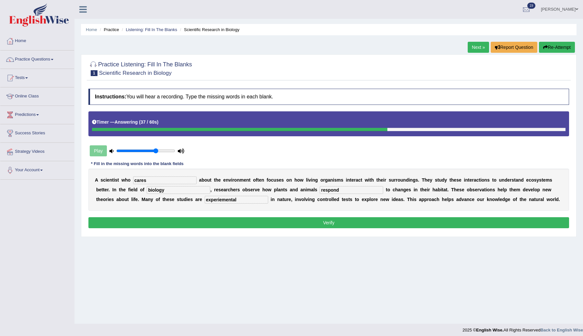
click at [276, 228] on button "Verify" at bounding box center [328, 222] width 481 height 11
